Goal: Task Accomplishment & Management: Complete application form

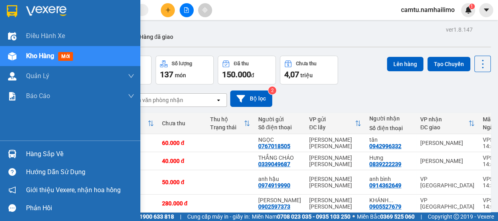
click at [53, 160] on div "Hàng sắp về" at bounding box center [70, 154] width 140 height 18
click at [44, 147] on div "Điều [PERSON_NAME] xe Kho hàng mới [PERSON_NAME] [PERSON_NAME] [PERSON_NAME] lý…" at bounding box center [70, 110] width 140 height 221
click at [86, 150] on div "Hàng sắp về" at bounding box center [80, 154] width 108 height 12
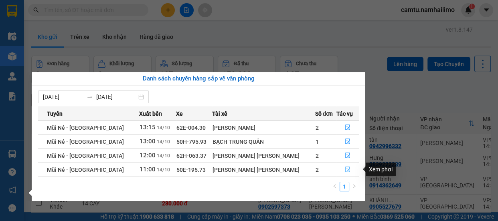
click at [348, 166] on button "button" at bounding box center [348, 170] width 22 height 13
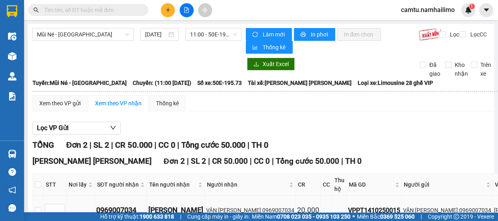
scroll to position [80, 0]
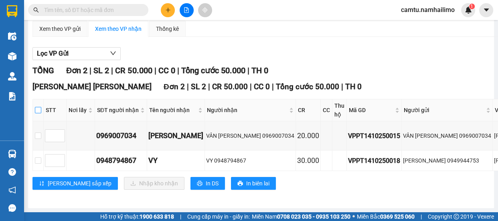
click at [39, 107] on input "checkbox" at bounding box center [38, 110] width 6 height 6
checkbox input "true"
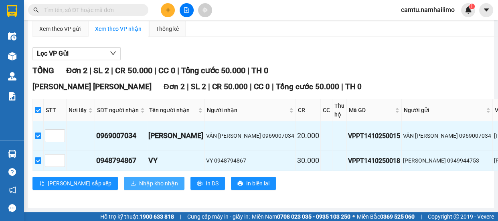
click at [130, 182] on button "Nhập kho nhận" at bounding box center [154, 183] width 61 height 13
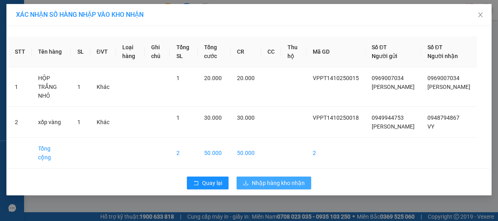
click at [279, 185] on span "Nhập hàng kho nhận" at bounding box center [278, 183] width 53 height 9
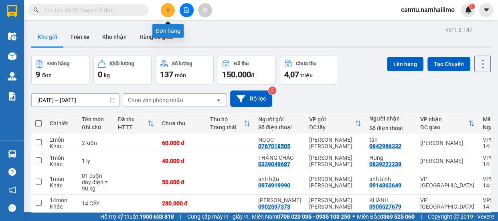
click at [167, 14] on button at bounding box center [168, 10] width 14 height 14
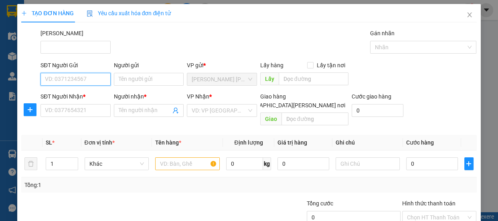
click at [64, 81] on input "SĐT Người Gửi" at bounding box center [75, 79] width 70 height 13
click at [64, 81] on input "0902676" at bounding box center [75, 79] width 70 height 13
click at [76, 96] on div "0902676309 - TÂN" at bounding box center [75, 95] width 60 height 9
type input "0902676309"
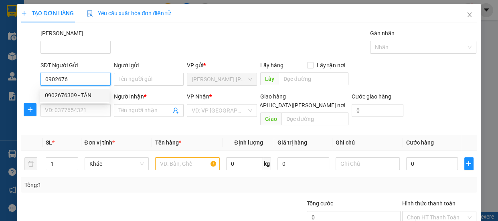
type input "TÂN"
type input "0985255937"
type input "A TÂM"
type input "50.000"
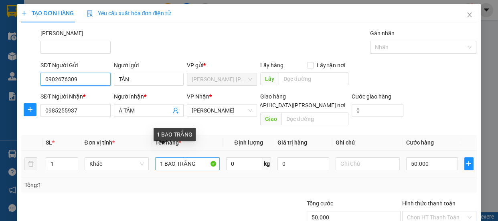
type input "0902676309"
drag, startPoint x: 161, startPoint y: 156, endPoint x: 156, endPoint y: 156, distance: 4.4
click at [156, 158] on input "1 BAO TRẮNG" at bounding box center [187, 164] width 65 height 13
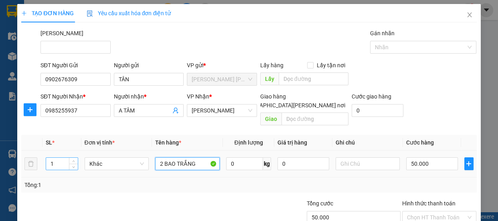
type input "2 BAO TRẮNG"
drag, startPoint x: 57, startPoint y: 156, endPoint x: 42, endPoint y: 156, distance: 15.2
click at [42, 156] on tr "1 Khác 2 [PERSON_NAME] 0 kg 0 50.000" at bounding box center [248, 164] width 455 height 27
type input "2"
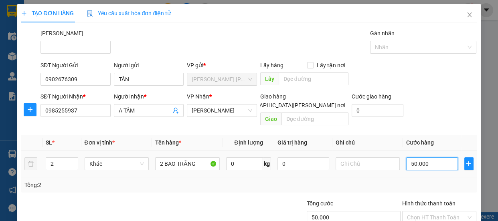
type input "8"
type input "80"
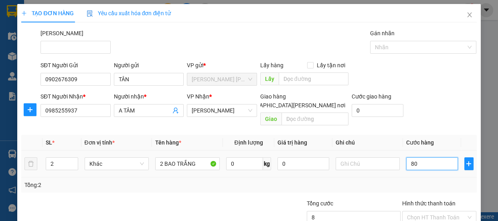
type input "80"
click at [392, 181] on div "Tổng: 2" at bounding box center [248, 185] width 449 height 9
type input "80.000"
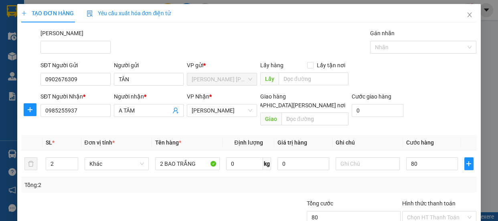
type input "80.000"
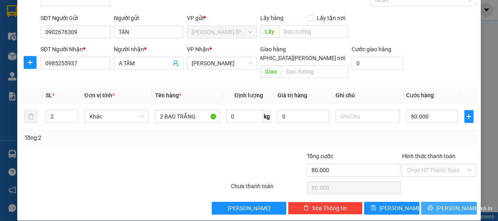
click at [433, 205] on icon "printer" at bounding box center [430, 208] width 6 height 6
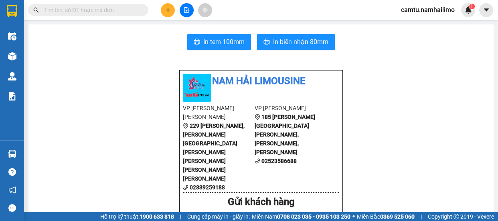
click at [46, 10] on input "text" at bounding box center [91, 10] width 95 height 9
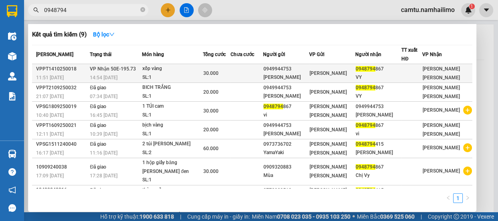
type input "0948794"
click at [341, 69] on div "[PERSON_NAME]" at bounding box center [331, 73] width 45 height 9
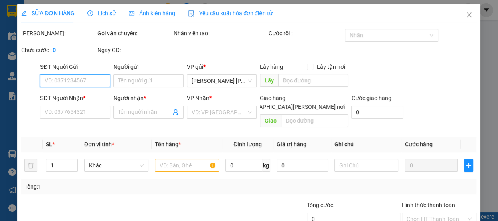
type input "0949944753"
type input "[PERSON_NAME]"
type input "0948794867"
type input "VY"
type input "30.000"
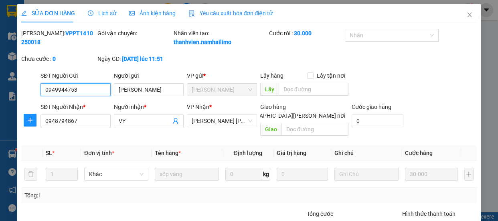
scroll to position [67, 0]
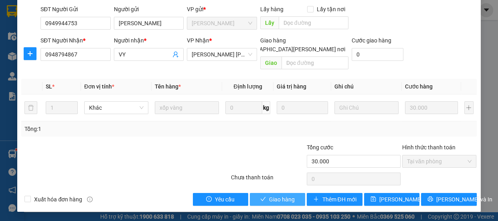
click at [278, 200] on span "Giao hàng" at bounding box center [282, 199] width 26 height 9
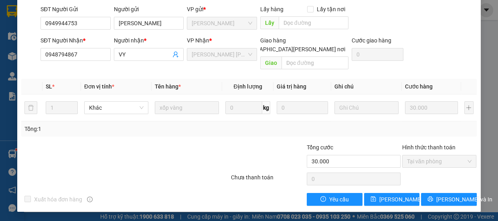
scroll to position [0, 0]
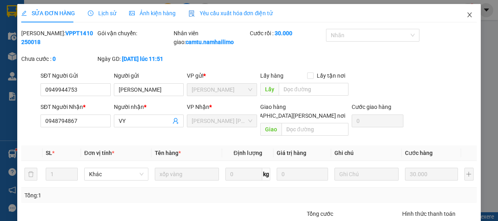
click at [470, 16] on span "Close" at bounding box center [469, 15] width 22 height 22
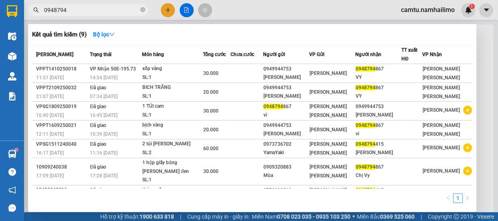
click at [90, 7] on input "0948794" at bounding box center [91, 10] width 95 height 9
type input "0"
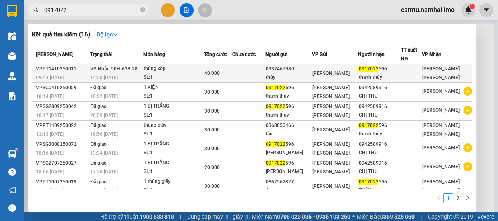
type input "0917022"
click at [311, 69] on div "0937467980" at bounding box center [289, 69] width 46 height 8
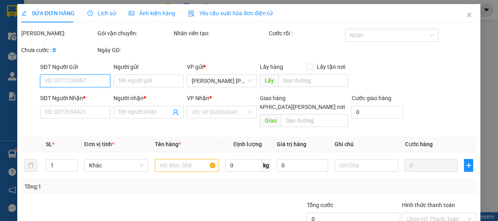
type input "0937467980"
type input "thúy"
type input "0917022596"
type input "thanh thùy"
type input "40.000"
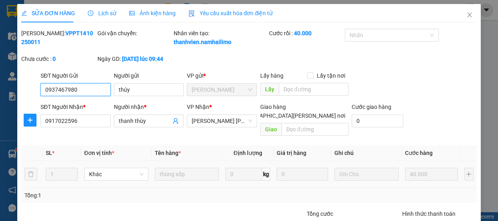
scroll to position [67, 0]
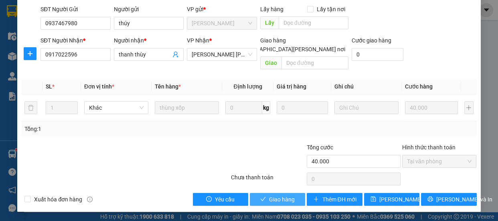
click at [273, 204] on button "Giao hàng" at bounding box center [277, 199] width 55 height 13
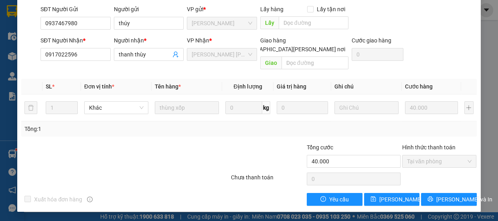
scroll to position [0, 0]
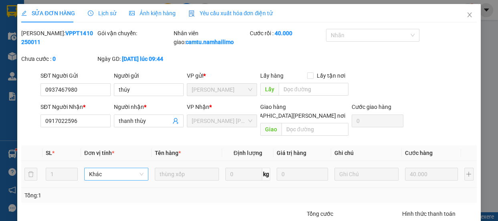
click at [113, 176] on span "Khác" at bounding box center [116, 174] width 55 height 12
drag, startPoint x: 119, startPoint y: 175, endPoint x: 87, endPoint y: 170, distance: 32.1
click at [85, 168] on div "0945657311" at bounding box center [116, 174] width 64 height 13
type input "0945657311"
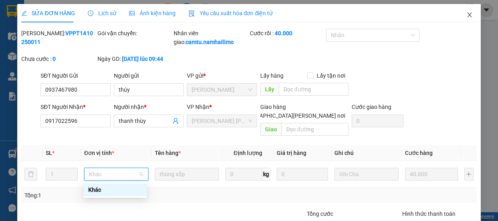
click at [466, 15] on icon "close" at bounding box center [469, 15] width 6 height 6
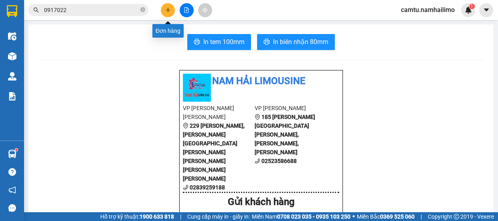
click at [169, 9] on icon "plus" at bounding box center [168, 10] width 6 height 6
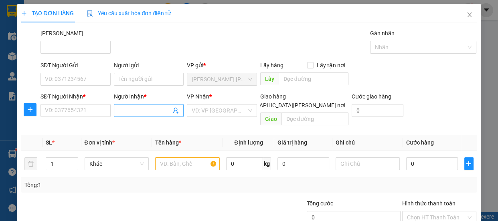
click at [122, 112] on input "Người nhận *" at bounding box center [145, 110] width 53 height 9
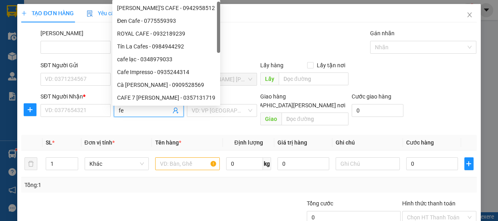
type input "f"
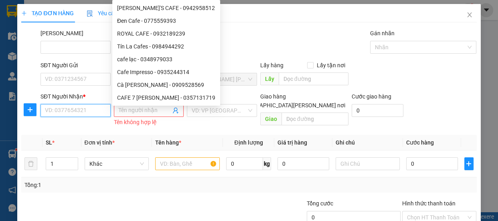
click at [81, 114] on input "SĐT Người Nhận *" at bounding box center [75, 110] width 70 height 13
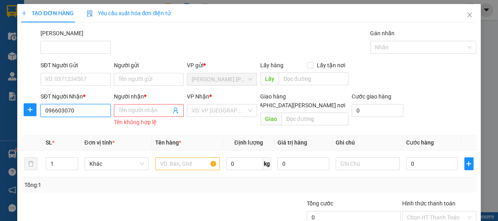
type input "0966030708"
click at [81, 114] on input "0966030708" at bounding box center [75, 110] width 70 height 13
drag, startPoint x: 84, startPoint y: 111, endPoint x: 45, endPoint y: 103, distance: 39.5
click at [45, 103] on div "SĐT Người [PERSON_NAME] * 0966030708 0966030708" at bounding box center [75, 106] width 70 height 28
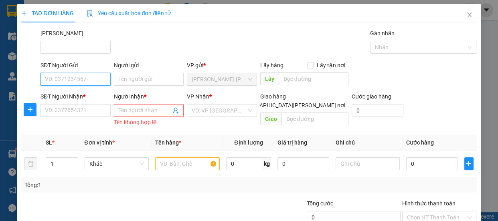
click at [61, 81] on input "SĐT Người Gửi" at bounding box center [75, 79] width 70 height 13
paste input "0966030708"
type input "0966030708"
click at [77, 77] on input "0966030708" at bounding box center [75, 79] width 70 height 13
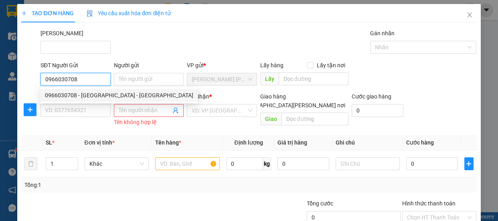
click at [84, 96] on div "0966030708 - [GEOGRAPHIC_DATA] - [GEOGRAPHIC_DATA]" at bounding box center [119, 95] width 148 height 9
type input "[PERSON_NAME] - [GEOGRAPHIC_DATA]"
type input "0865779780"
type input "FRESTA PHAN THIẾT"
type input "30.000"
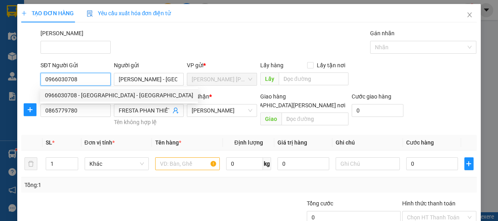
type input "30.000"
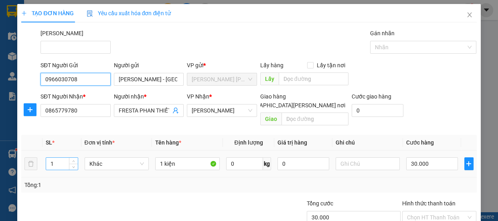
type input "0966030708"
click at [48, 158] on input "1" at bounding box center [61, 164] width 31 height 12
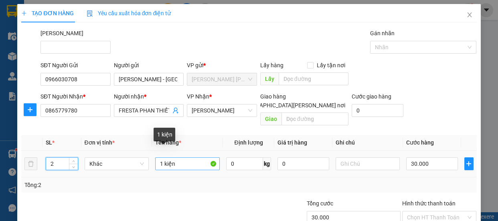
type input "2"
drag, startPoint x: 161, startPoint y: 155, endPoint x: 156, endPoint y: 153, distance: 4.8
click at [156, 158] on input "1 kiện" at bounding box center [187, 164] width 65 height 13
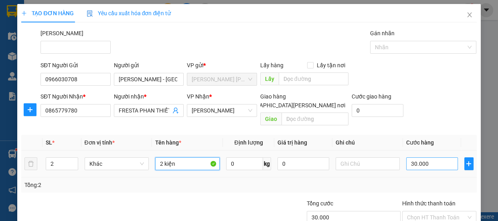
type input "2 kiện"
type input "6"
type input "60"
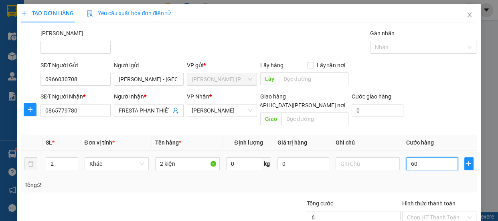
type input "60"
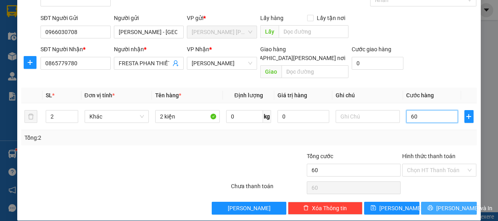
type input "60"
click at [437, 204] on span "[PERSON_NAME] và In" at bounding box center [464, 208] width 56 height 9
type input "60.000"
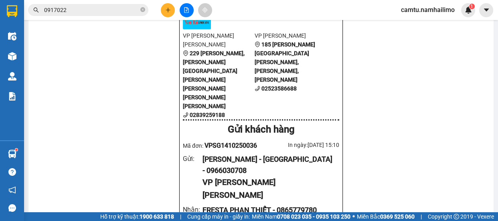
scroll to position [36, 0]
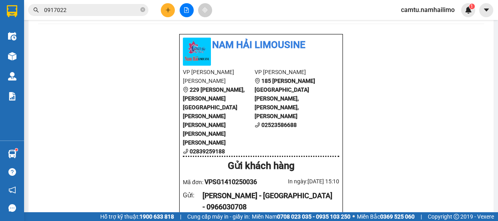
click at [74, 10] on input "0917022" at bounding box center [91, 10] width 95 height 9
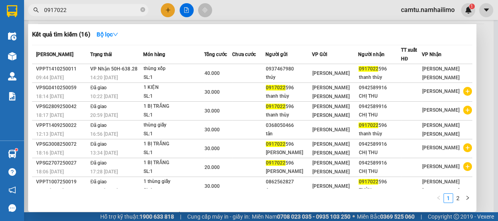
drag, startPoint x: 74, startPoint y: 10, endPoint x: 35, endPoint y: 7, distance: 39.0
click at [35, 7] on div "0917022" at bounding box center [78, 10] width 156 height 12
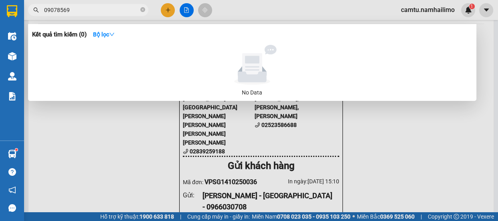
click at [54, 10] on input "09078569" at bounding box center [91, 10] width 95 height 9
click at [56, 10] on input "09078569" at bounding box center [91, 10] width 95 height 9
drag, startPoint x: 69, startPoint y: 10, endPoint x: 52, endPoint y: 6, distance: 17.2
click at [47, 3] on div "Kết quả [PERSON_NAME] ( 0 ) Bộ lọc No Data 09078569" at bounding box center [78, 10] width 156 height 14
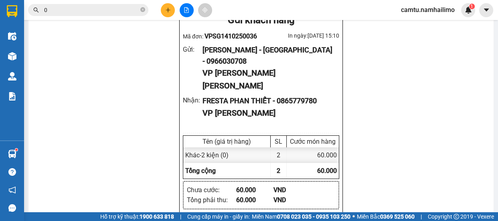
scroll to position [255, 0]
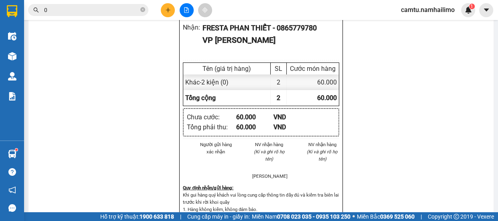
click at [70, 12] on input "0" at bounding box center [91, 10] width 95 height 9
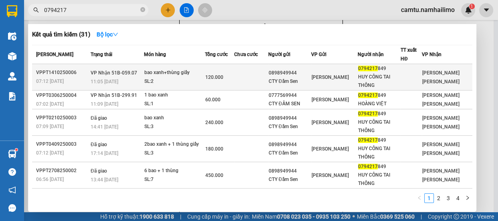
type input "0794217"
click at [156, 75] on div "bao xanh+thùng giấy" at bounding box center [174, 73] width 60 height 9
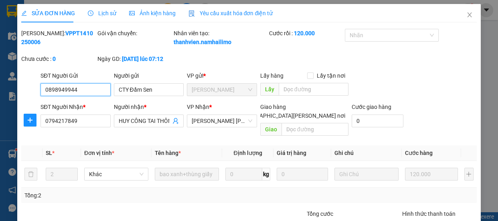
type input "0898949944"
type input "CTY Đầm Sen"
type input "0794217849"
type input "HUY CÔNG TAI THÔNG"
type input "120.000"
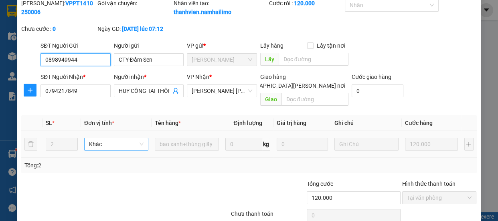
scroll to position [67, 0]
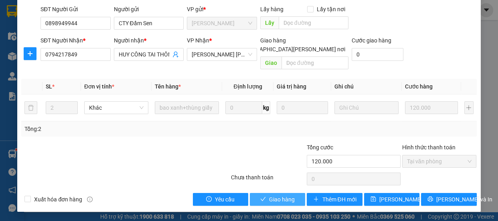
click at [278, 203] on span "Giao hàng" at bounding box center [282, 199] width 26 height 9
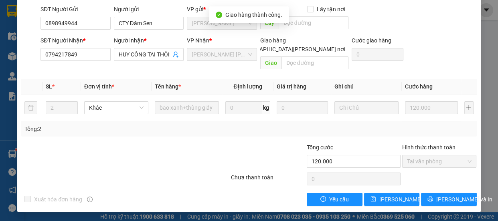
scroll to position [0, 0]
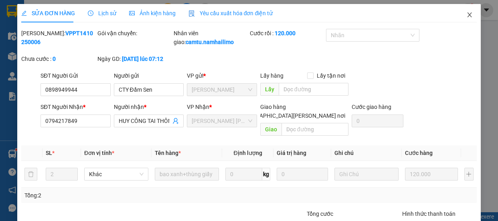
click at [466, 14] on icon "close" at bounding box center [469, 15] width 6 height 6
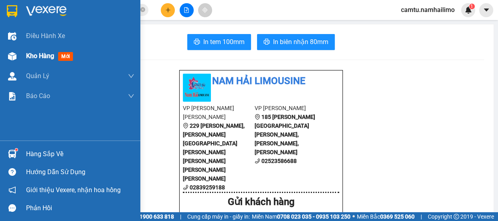
click at [39, 59] on span "Kho hàng" at bounding box center [40, 56] width 28 height 8
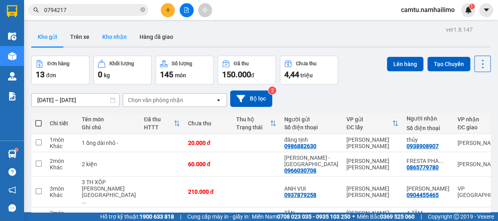
click at [117, 37] on button "Kho nhận" at bounding box center [114, 36] width 37 height 19
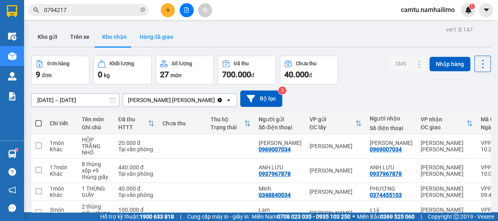
click at [152, 37] on button "Hàng đã giao" at bounding box center [156, 36] width 46 height 19
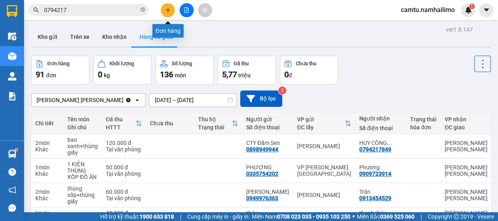
click at [166, 8] on icon "plus" at bounding box center [168, 10] width 6 height 6
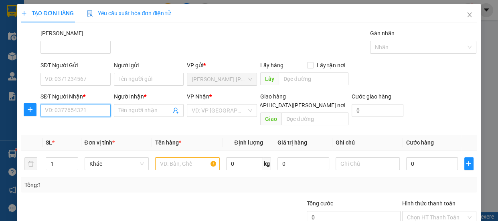
click at [94, 112] on input "SĐT Người Nhận *" at bounding box center [75, 110] width 70 height 13
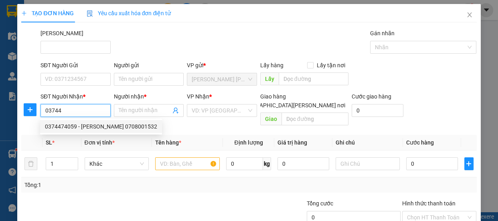
click at [100, 126] on div "0374474059 - [PERSON_NAME] 0708001532" at bounding box center [101, 126] width 112 height 9
type input "0374474059"
type input "quang thuốc 0708001532"
type input "600.000"
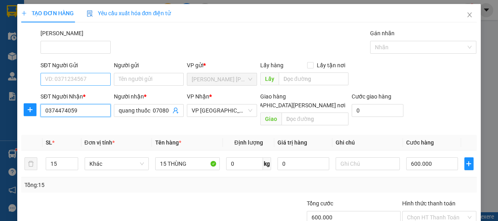
type input "0374474059"
click at [95, 76] on input "SĐT Người Gửi" at bounding box center [75, 79] width 70 height 13
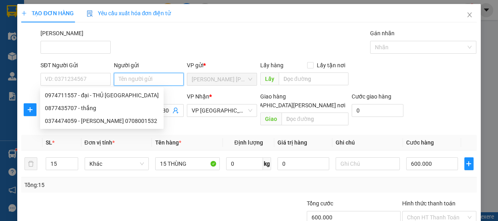
click at [133, 76] on input "Người gửi" at bounding box center [149, 79] width 70 height 13
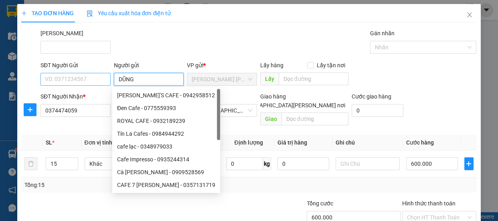
type input "DŨNG"
click at [99, 74] on input "SĐT Người Gửi" at bounding box center [75, 79] width 70 height 13
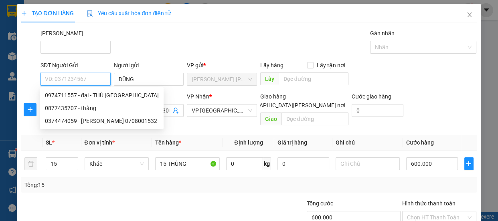
click at [96, 79] on input "SĐT Người Gửi" at bounding box center [75, 79] width 70 height 13
click at [169, 52] on div "[PERSON_NAME]" at bounding box center [258, 43] width 439 height 28
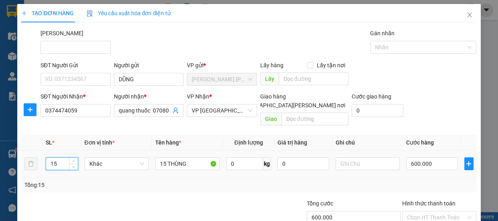
drag, startPoint x: 57, startPoint y: 157, endPoint x: 46, endPoint y: 154, distance: 11.2
click at [46, 158] on input "15" at bounding box center [61, 164] width 31 height 12
type input "21"
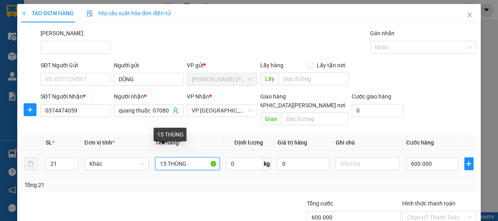
drag, startPoint x: 165, startPoint y: 153, endPoint x: 161, endPoint y: 151, distance: 4.8
click at [161, 158] on input "15 THÙNG" at bounding box center [187, 164] width 65 height 13
type input "21 THÙNG"
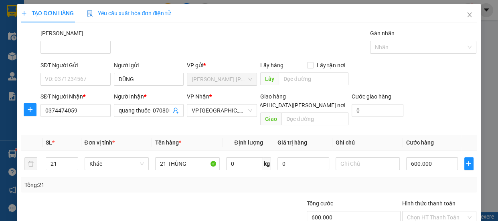
click at [180, 199] on div at bounding box center [192, 213] width 76 height 28
click at [429, 158] on input "600.000" at bounding box center [432, 164] width 52 height 13
type input "8"
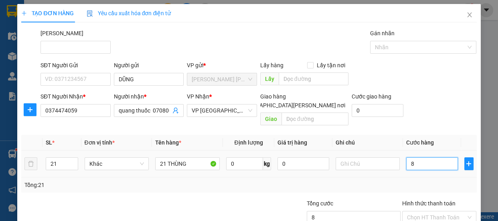
type input "84"
type input "840"
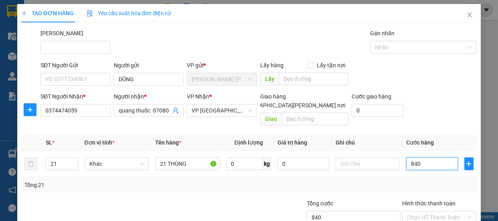
scroll to position [47, 0]
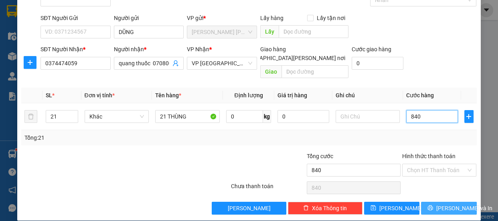
type input "840"
click at [435, 202] on button "[PERSON_NAME] và In" at bounding box center [448, 208] width 55 height 13
type input "840.000"
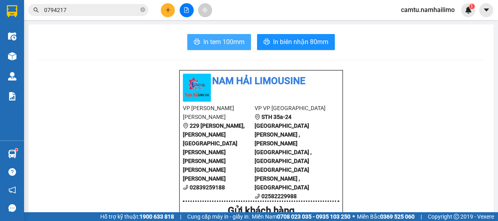
click at [208, 40] on span "In tem 100mm" at bounding box center [223, 42] width 41 height 10
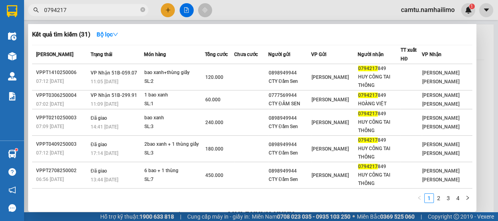
click at [78, 10] on input "0794217" at bounding box center [91, 10] width 95 height 9
drag, startPoint x: 78, startPoint y: 10, endPoint x: 20, endPoint y: 13, distance: 57.8
click at [20, 13] on section "Kết quả [PERSON_NAME] ( 31 ) Bộ lọc Mã ĐH Trạng thái Món hàng [PERSON_NAME] [PE…" at bounding box center [249, 110] width 498 height 221
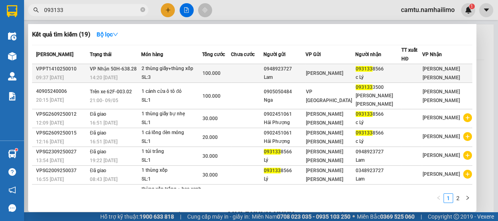
type input "093133"
click at [293, 68] on div "0948923727" at bounding box center [284, 69] width 41 height 8
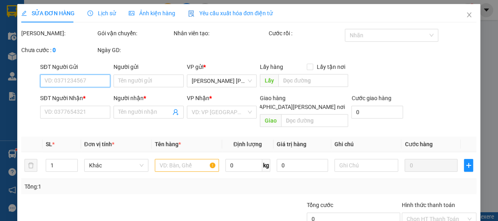
type input "0948923727"
type input "Lam"
type input "0931338566"
type input "c Lý"
type input "100.000"
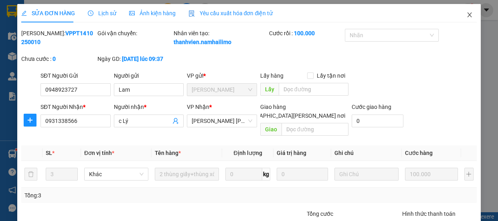
click at [467, 12] on icon "close" at bounding box center [469, 15] width 6 height 6
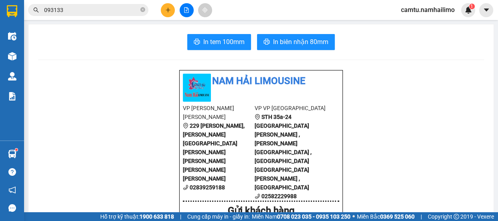
click at [169, 9] on icon "plus" at bounding box center [168, 10] width 6 height 6
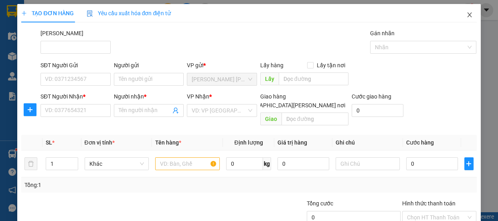
click at [471, 16] on span "Close" at bounding box center [469, 15] width 22 height 22
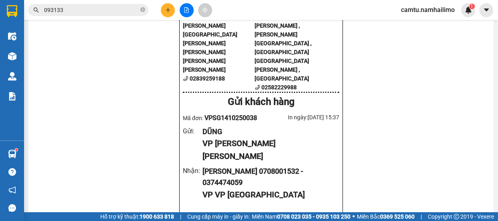
scroll to position [145, 0]
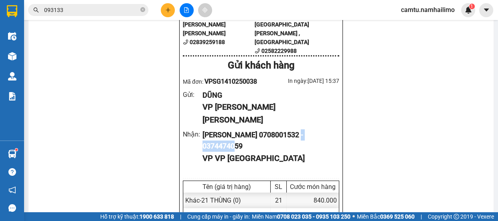
drag, startPoint x: 200, startPoint y: 89, endPoint x: 242, endPoint y: 89, distance: 42.9
click at [242, 129] on div "[PERSON_NAME] 0708001532 - 0374474059" at bounding box center [267, 140] width 130 height 23
copy div "0374474059"
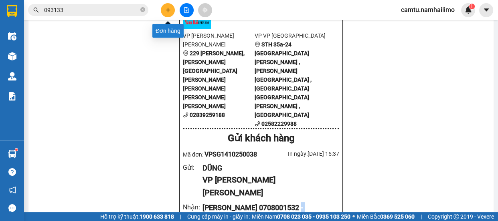
click at [165, 10] on icon "plus" at bounding box center [168, 10] width 6 height 6
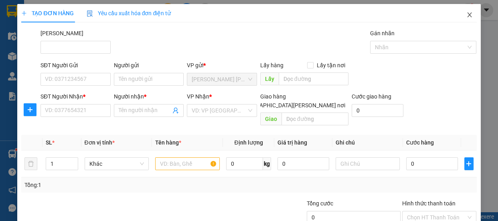
click at [466, 16] on icon "close" at bounding box center [469, 15] width 6 height 6
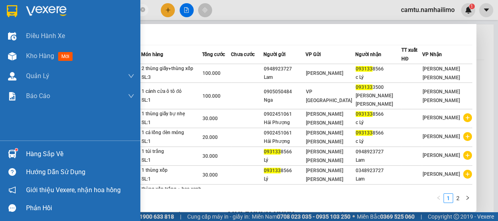
drag, startPoint x: 2, startPoint y: 12, endPoint x: 0, endPoint y: 5, distance: 7.1
click at [0, 5] on section "Kết quả [PERSON_NAME] ( 19 ) Bộ lọc Mã ĐH Trạng thái Món hàng [PERSON_NAME] [PE…" at bounding box center [249, 110] width 498 height 221
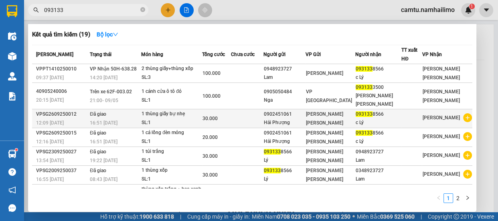
scroll to position [36, 0]
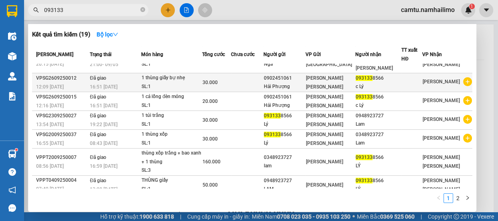
click at [380, 74] on div "093133 8566" at bounding box center [378, 78] width 45 height 8
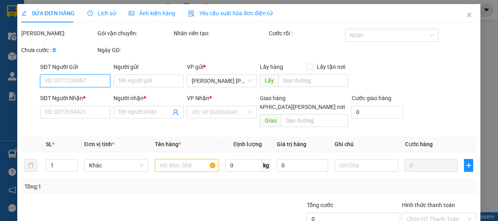
type input "0902451061"
type input "Hải Phượng"
type input "0931338566"
type input "c Lý"
type input "30.000"
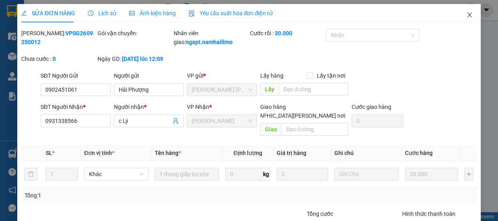
click at [466, 16] on icon "close" at bounding box center [469, 15] width 6 height 6
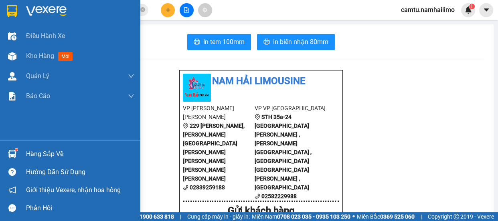
click at [17, 61] on div at bounding box center [12, 56] width 14 height 14
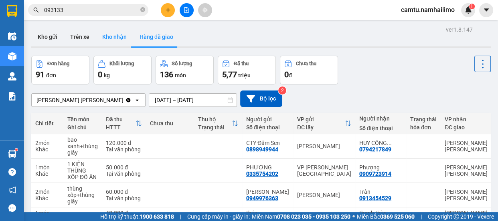
click at [123, 37] on button "Kho nhận" at bounding box center [114, 36] width 37 height 19
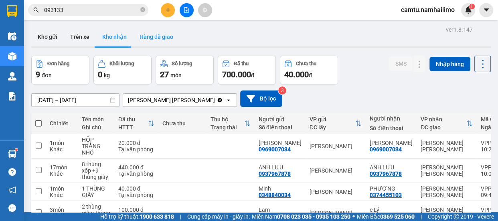
click at [165, 37] on button "Hàng đã giao" at bounding box center [156, 36] width 46 height 19
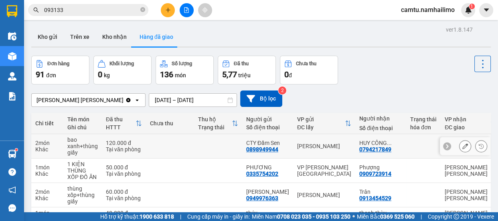
click at [459, 144] on div at bounding box center [465, 146] width 12 height 12
click at [459, 146] on button at bounding box center [464, 146] width 11 height 14
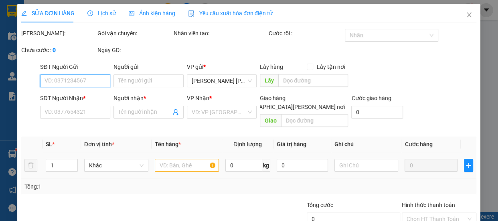
type input "0898949944"
type input "CTY Đầm Sen"
type input "0794217849"
type input "HUY CÔNG TAI THÔNG"
type input "120.000"
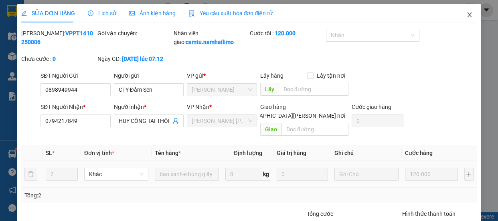
click at [465, 11] on span "Close" at bounding box center [469, 15] width 22 height 22
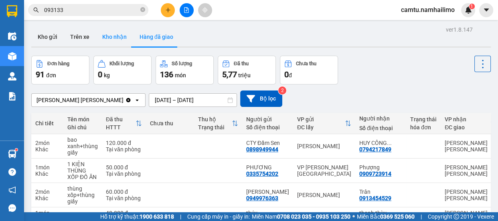
click at [108, 40] on button "Kho nhận" at bounding box center [114, 36] width 37 height 19
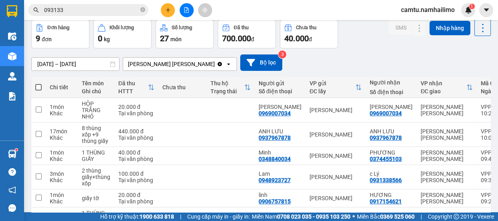
scroll to position [73, 0]
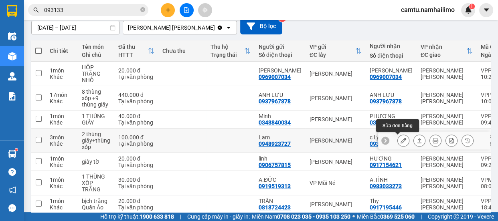
click at [398, 136] on button at bounding box center [403, 141] width 11 height 14
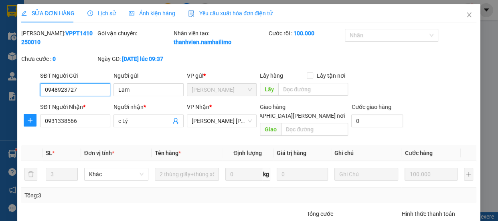
type input "0948923727"
type input "Lam"
type input "0931338566"
type input "c Lý"
type input "100.000"
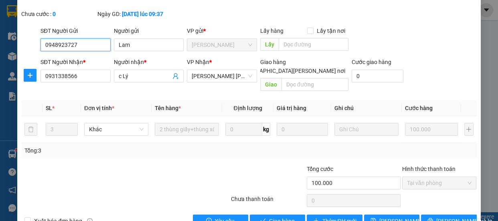
scroll to position [67, 0]
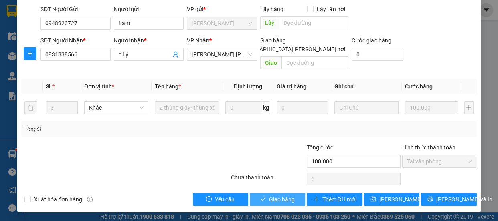
click at [269, 197] on span "Giao hàng" at bounding box center [282, 199] width 26 height 9
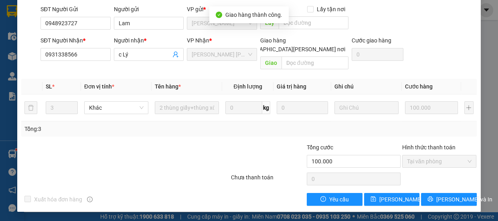
scroll to position [0, 0]
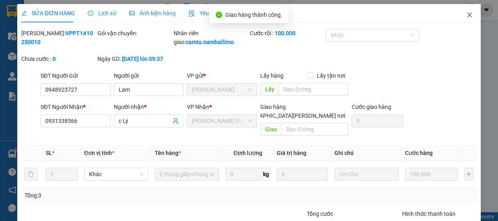
click at [466, 15] on icon "close" at bounding box center [469, 15] width 6 height 6
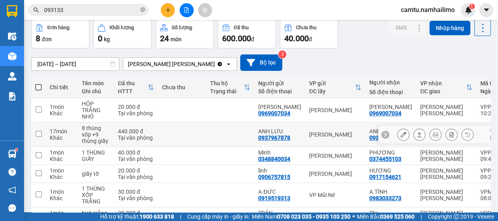
scroll to position [73, 0]
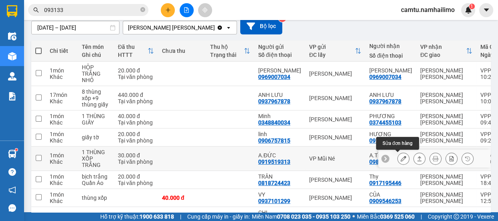
click at [400, 160] on icon at bounding box center [403, 159] width 6 height 6
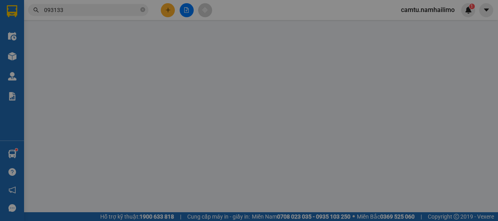
type input "0919519313"
type input "A.ĐỨC"
type input "0983033273"
type input "A.TÌNH"
type input "30.000"
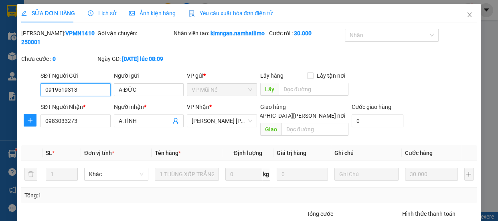
scroll to position [67, 0]
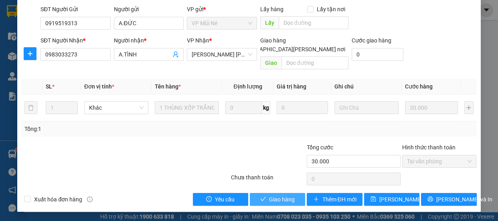
click at [284, 199] on span "Giao hàng" at bounding box center [282, 199] width 26 height 9
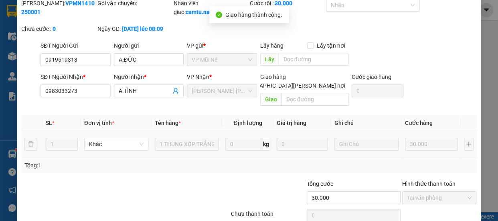
scroll to position [0, 0]
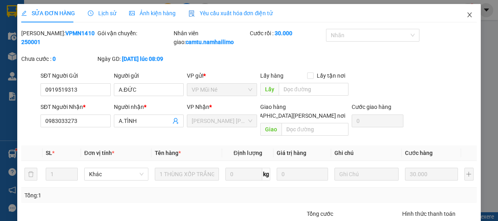
click at [467, 15] on icon "close" at bounding box center [469, 14] width 4 height 5
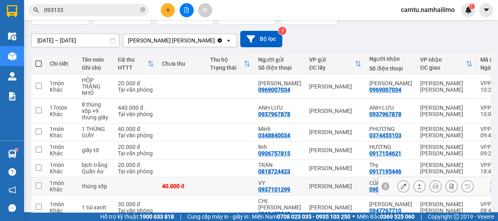
scroll to position [96, 0]
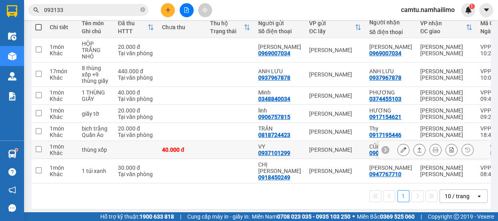
click at [348, 150] on div "[PERSON_NAME]" at bounding box center [335, 150] width 52 height 6
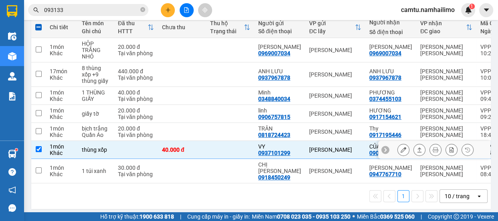
click at [39, 146] on input "checkbox" at bounding box center [39, 149] width 6 height 6
checkbox input "false"
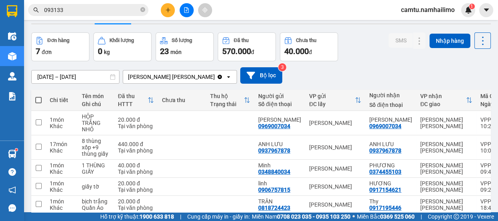
scroll to position [0, 0]
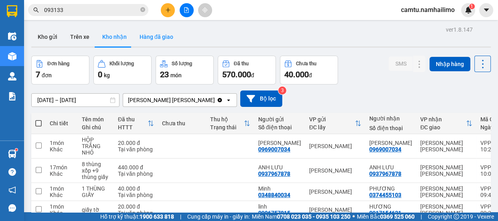
click at [152, 33] on button "Hàng đã giao" at bounding box center [156, 36] width 46 height 19
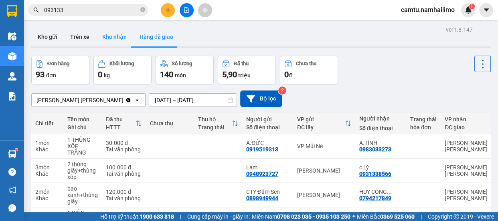
click at [112, 40] on button "Kho nhận" at bounding box center [114, 36] width 37 height 19
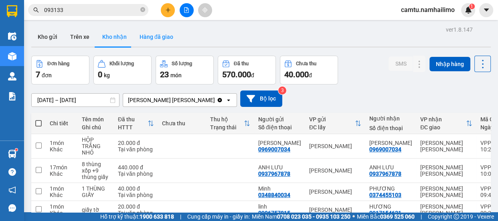
click at [162, 38] on button "Hàng đã giao" at bounding box center [156, 36] width 46 height 19
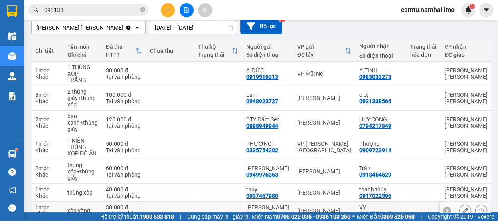
scroll to position [163, 0]
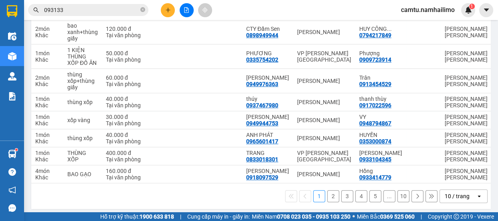
click at [328, 191] on button "2" at bounding box center [333, 196] width 12 height 12
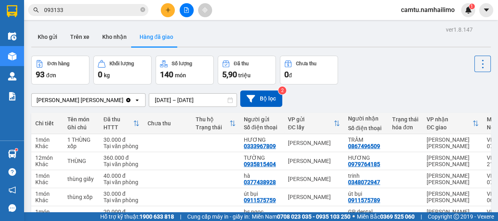
scroll to position [144, 0]
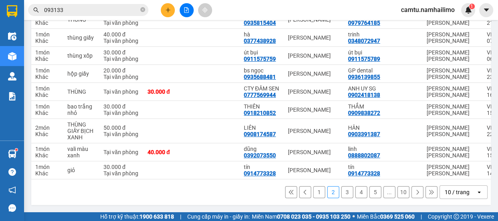
click at [289, 189] on button at bounding box center [291, 192] width 12 height 12
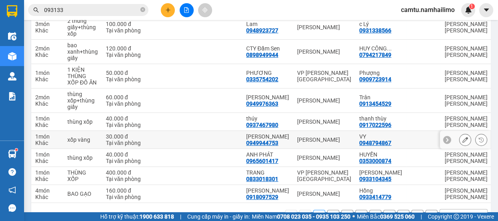
scroll to position [163, 0]
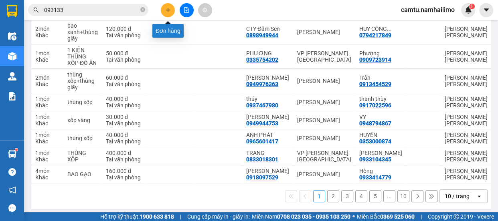
click at [164, 6] on button at bounding box center [168, 10] width 14 height 14
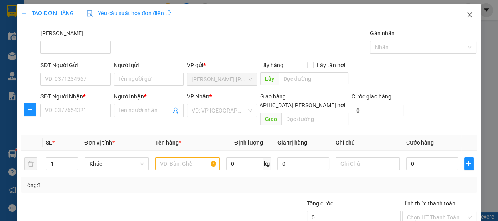
click at [461, 12] on span "Close" at bounding box center [469, 15] width 22 height 22
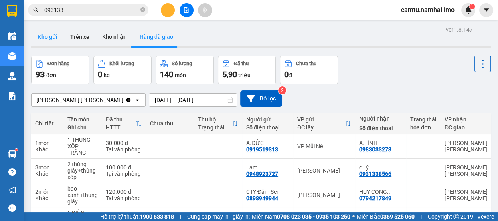
click at [40, 36] on button "Kho gửi" at bounding box center [47, 36] width 32 height 19
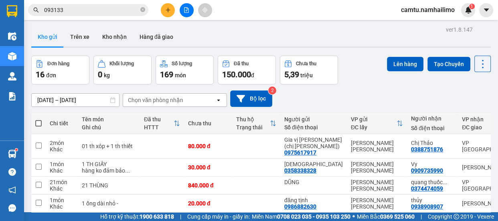
click at [144, 103] on div "Chọn văn phòng nhận" at bounding box center [155, 100] width 55 height 8
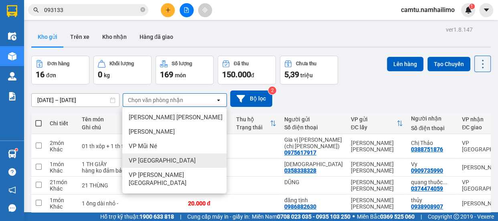
click at [163, 161] on span "VP [GEOGRAPHIC_DATA]" at bounding box center [162, 161] width 67 height 8
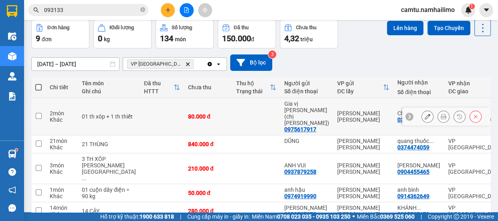
scroll to position [73, 0]
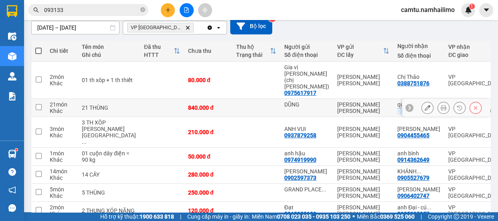
drag, startPoint x: 362, startPoint y: 99, endPoint x: 392, endPoint y: 100, distance: 30.1
click at [397, 108] on div "0374474059" at bounding box center [413, 111] width 32 height 6
copy div "0374474059"
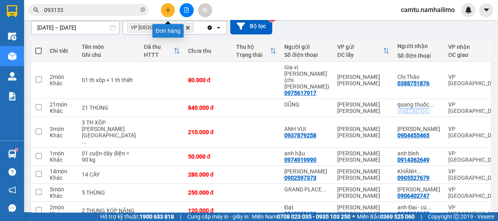
click at [166, 10] on icon "plus" at bounding box center [168, 10] width 6 height 6
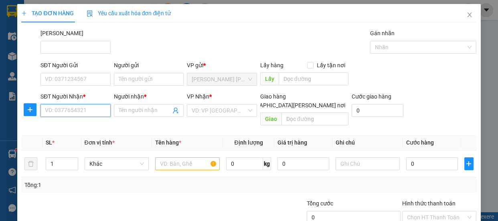
click at [73, 114] on input "SĐT Người Nhận *" at bounding box center [75, 110] width 70 height 13
paste input "0374474059"
type input "0374474059"
click at [88, 112] on input "0374474059" at bounding box center [75, 110] width 70 height 13
click at [84, 111] on input "0374474059" at bounding box center [75, 110] width 70 height 13
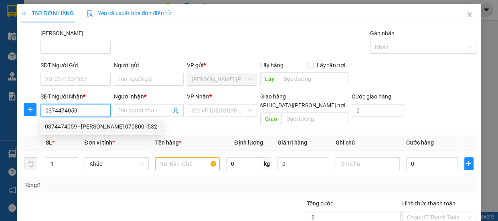
click at [85, 125] on div "0374474059 - [PERSON_NAME] 0708001532" at bounding box center [101, 126] width 112 height 9
type input "quang thuốc 0708001532"
type input "840.000"
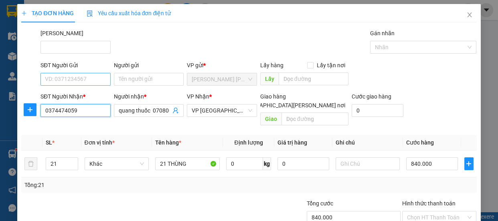
type input "0374474059"
click at [84, 81] on input "SĐT Người Gửi" at bounding box center [75, 79] width 70 height 13
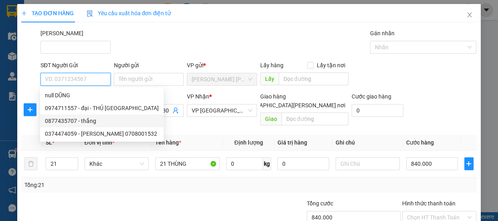
click at [81, 120] on div "0877435707 - thắng" at bounding box center [102, 121] width 114 height 9
type input "0877435707"
type input "thắng"
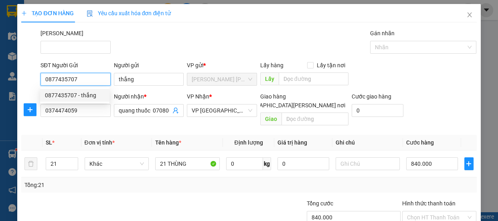
type input "200.000"
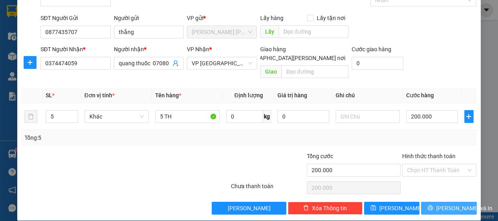
click at [430, 205] on icon "printer" at bounding box center [430, 208] width 6 height 6
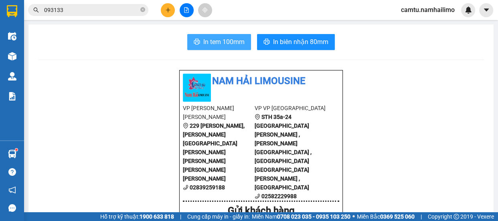
click at [195, 48] on button "In tem 100mm" at bounding box center [219, 42] width 64 height 16
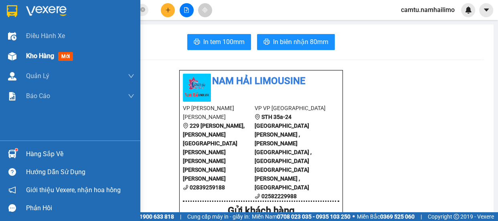
click at [27, 56] on span "Kho hàng" at bounding box center [40, 56] width 28 height 8
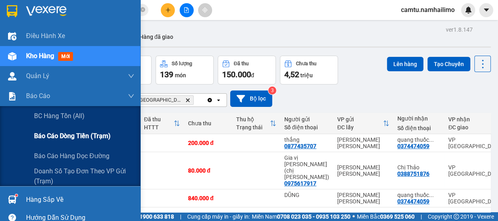
click at [53, 134] on span "Báo cáo dòng tiền (trạm)" at bounding box center [72, 136] width 77 height 10
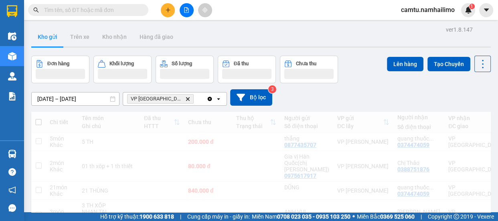
click at [59, 11] on input "text" at bounding box center [91, 10] width 95 height 9
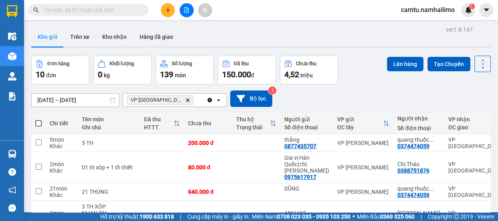
paste input ") VPSG1310250030"
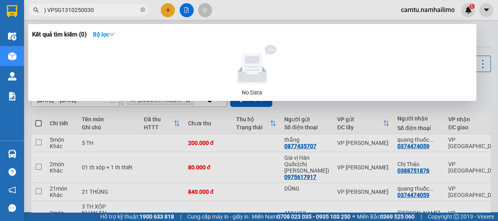
click at [47, 14] on input ") VPSG1310250030" at bounding box center [91, 10] width 95 height 9
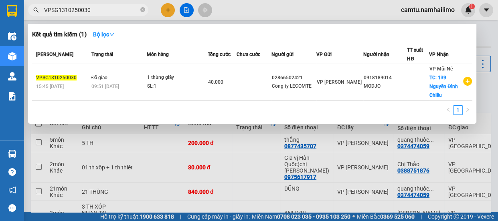
drag, startPoint x: 88, startPoint y: 10, endPoint x: 45, endPoint y: 9, distance: 42.9
click at [45, 9] on input "VPSG1310250030" at bounding box center [91, 10] width 95 height 9
paste input "PT1310250019"
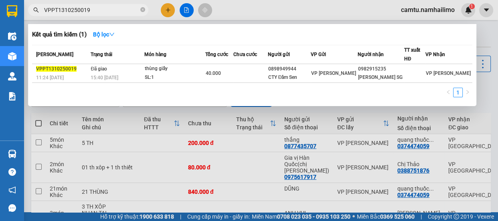
type input "VPPT1310250019"
click at [65, 70] on span "VPPT1310250019" at bounding box center [56, 69] width 40 height 6
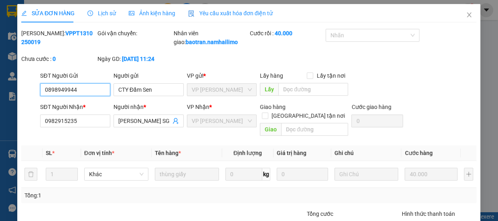
type input "0898949944"
type input "CTY Đầm Sen"
type input "0982915235"
type input "[PERSON_NAME] SG"
type input "40.000"
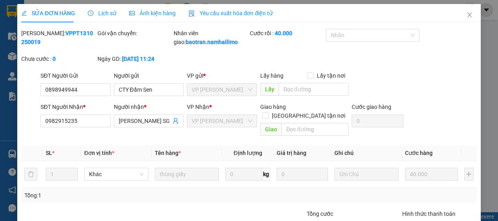
click at [105, 14] on span "Lịch sử" at bounding box center [102, 13] width 28 height 6
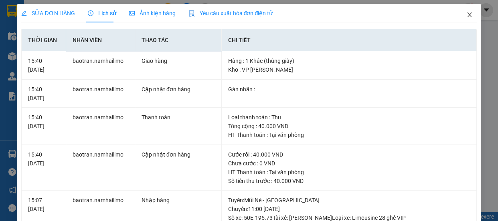
click at [466, 15] on icon "close" at bounding box center [469, 15] width 6 height 6
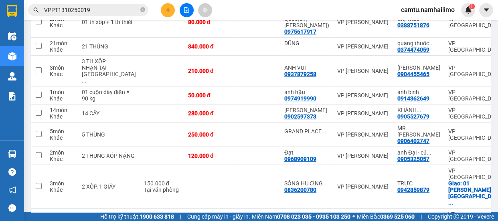
scroll to position [36, 0]
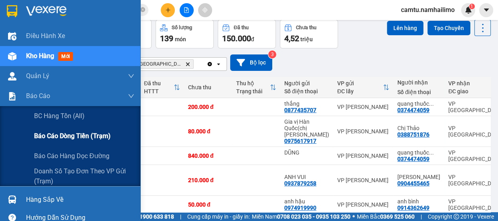
click at [36, 136] on span "Báo cáo dòng tiền (trạm)" at bounding box center [72, 136] width 77 height 10
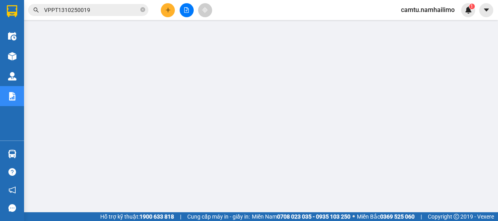
scroll to position [36, 0]
click at [166, 10] on icon "plus" at bounding box center [168, 10] width 4 height 0
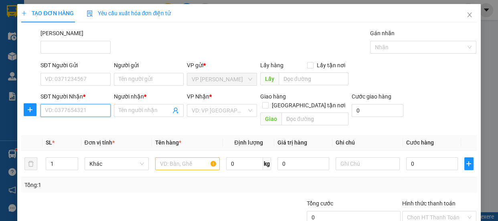
click at [77, 111] on input "SĐT Người Nhận *" at bounding box center [75, 110] width 70 height 13
click at [77, 111] on input "6665" at bounding box center [75, 110] width 70 height 13
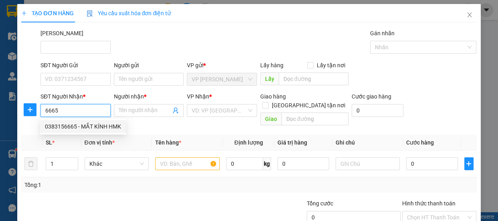
click at [85, 125] on div "0383156665 - MẮT KÍNH HMK" at bounding box center [83, 126] width 76 height 9
type input "0383156665"
type input "MẮT KÍNH HMK"
type input "20.000"
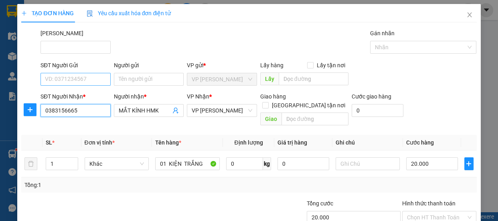
type input "0383156665"
click at [82, 80] on input "SĐT Người Gửi" at bounding box center [75, 79] width 70 height 13
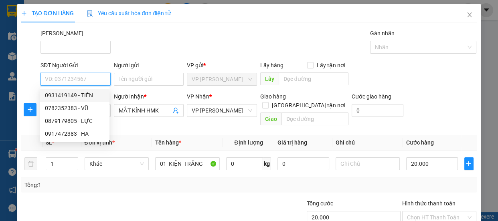
click at [80, 96] on div "0931419149 - TIẾN" at bounding box center [75, 95] width 60 height 9
type input "0931419149"
type input "TIẾN"
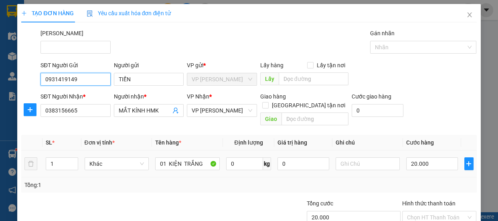
scroll to position [47, 0]
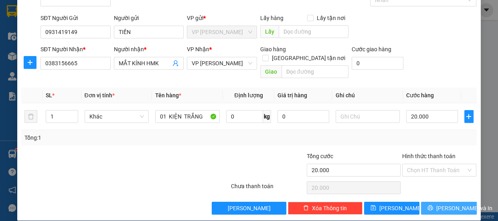
click at [434, 202] on button "[PERSON_NAME] và In" at bounding box center [448, 208] width 55 height 13
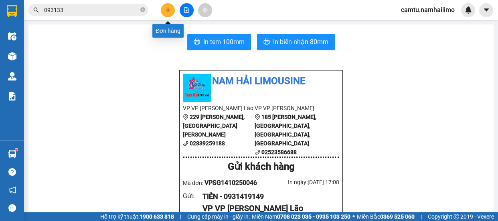
click at [171, 8] on button at bounding box center [168, 10] width 14 height 14
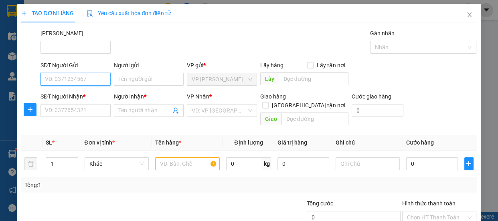
click at [80, 82] on input "SĐT Người Gửi" at bounding box center [75, 79] width 70 height 13
click at [80, 95] on div "0764695549 - TÍN" at bounding box center [75, 95] width 60 height 9
type input "0764695549"
type input "TÍN"
type input "0937636292"
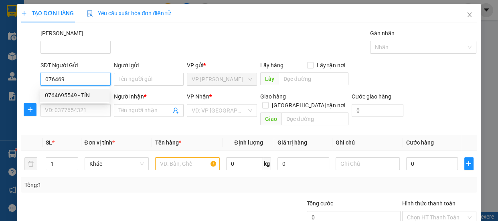
type input "huy"
type input "20.000"
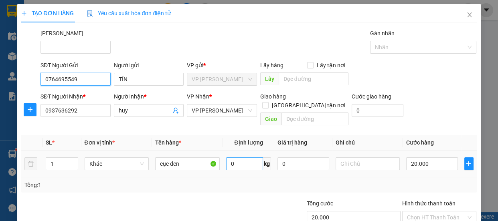
scroll to position [47, 0]
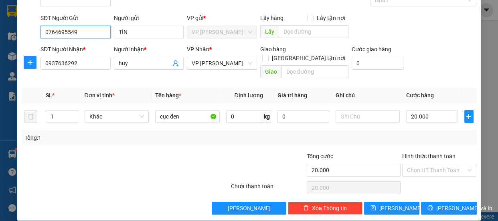
type input "0764695549"
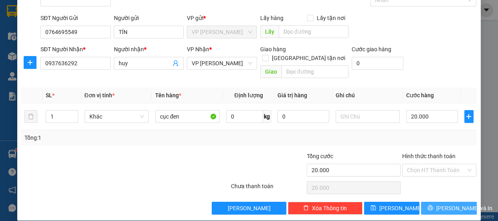
click at [450, 204] on span "[PERSON_NAME] và In" at bounding box center [464, 208] width 56 height 9
